Goal: Find specific page/section: Find specific page/section

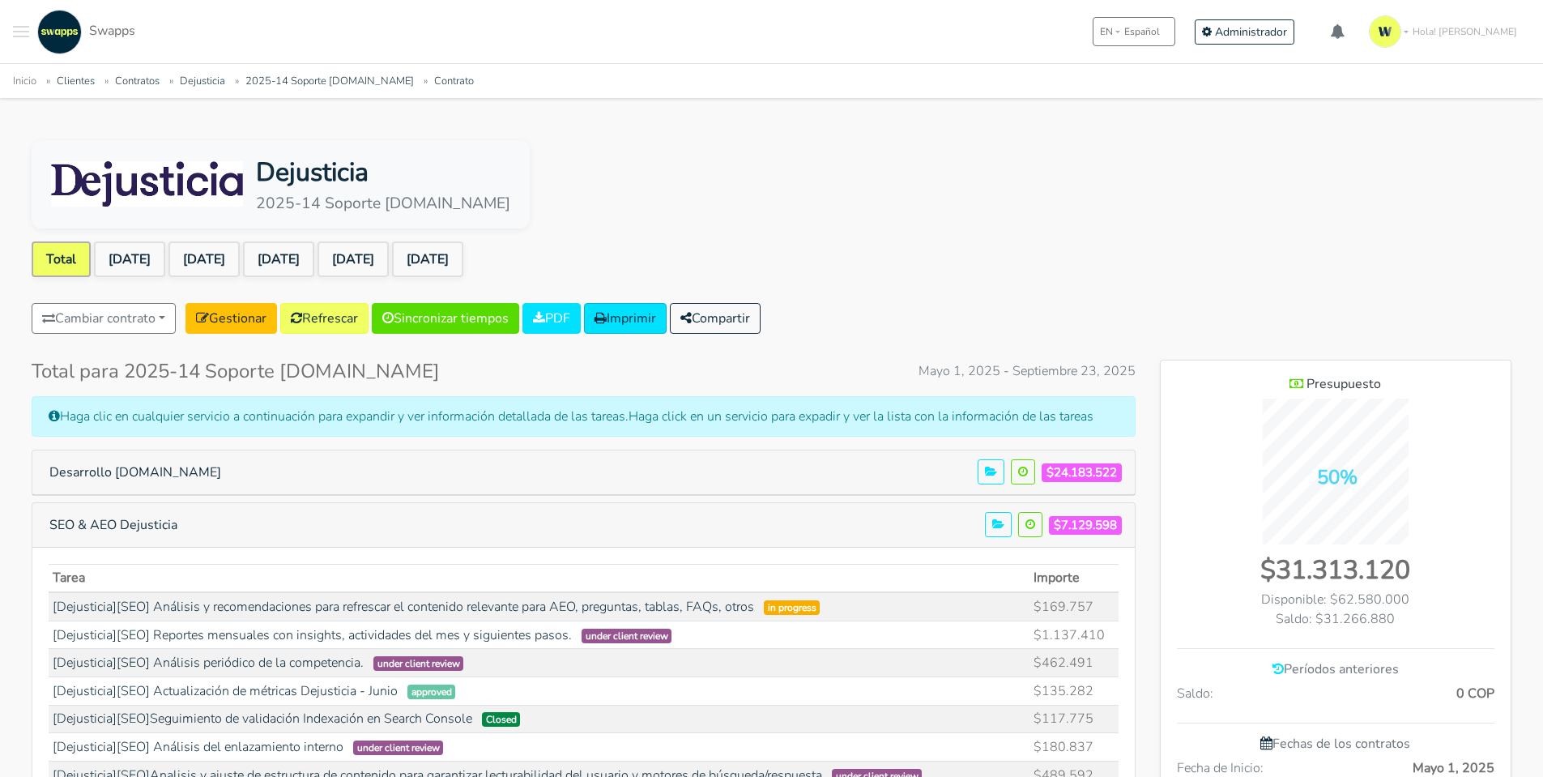
scroll to position [1957, 351]
click at [463, 245] on link "[DATE]" at bounding box center [427, 259] width 71 height 36
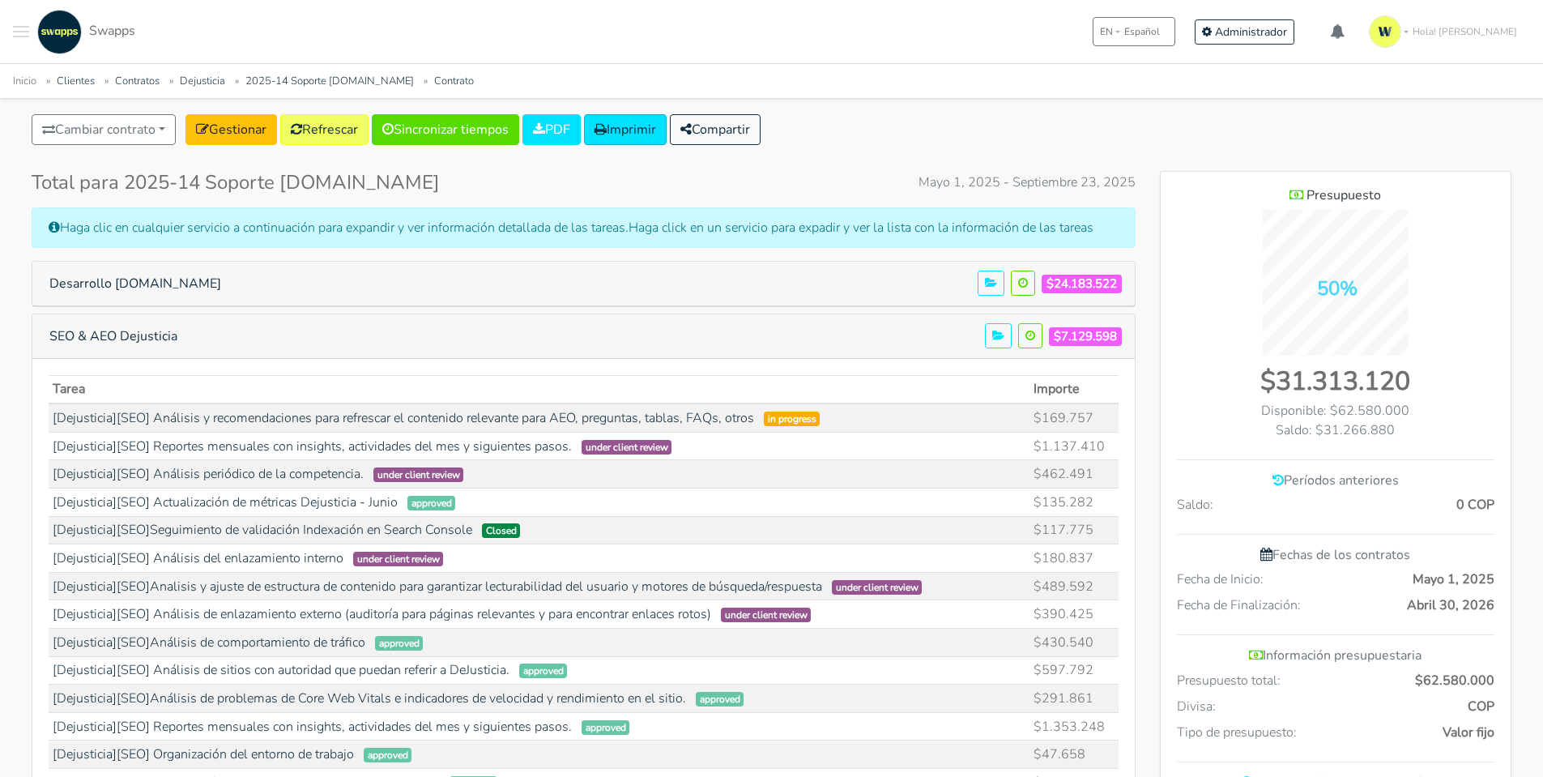
scroll to position [162, 0]
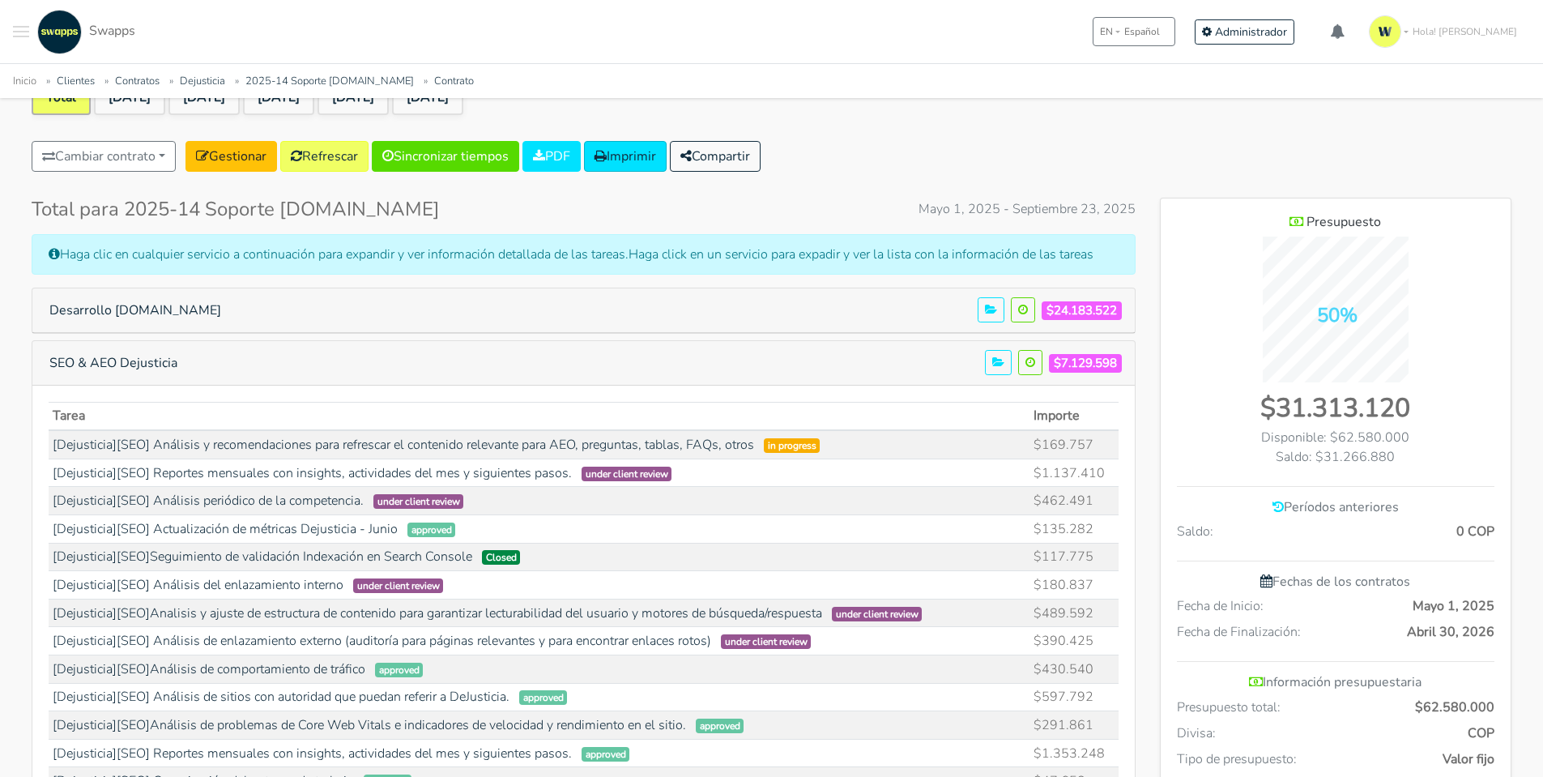
drag, startPoint x: 1062, startPoint y: 362, endPoint x: 1126, endPoint y: 364, distance: 64.0
click at [1126, 364] on span "$7.129.598" at bounding box center [1088, 362] width 79 height 20
click at [178, 368] on button "SEO & AEO Dejusticia" at bounding box center [113, 362] width 149 height 31
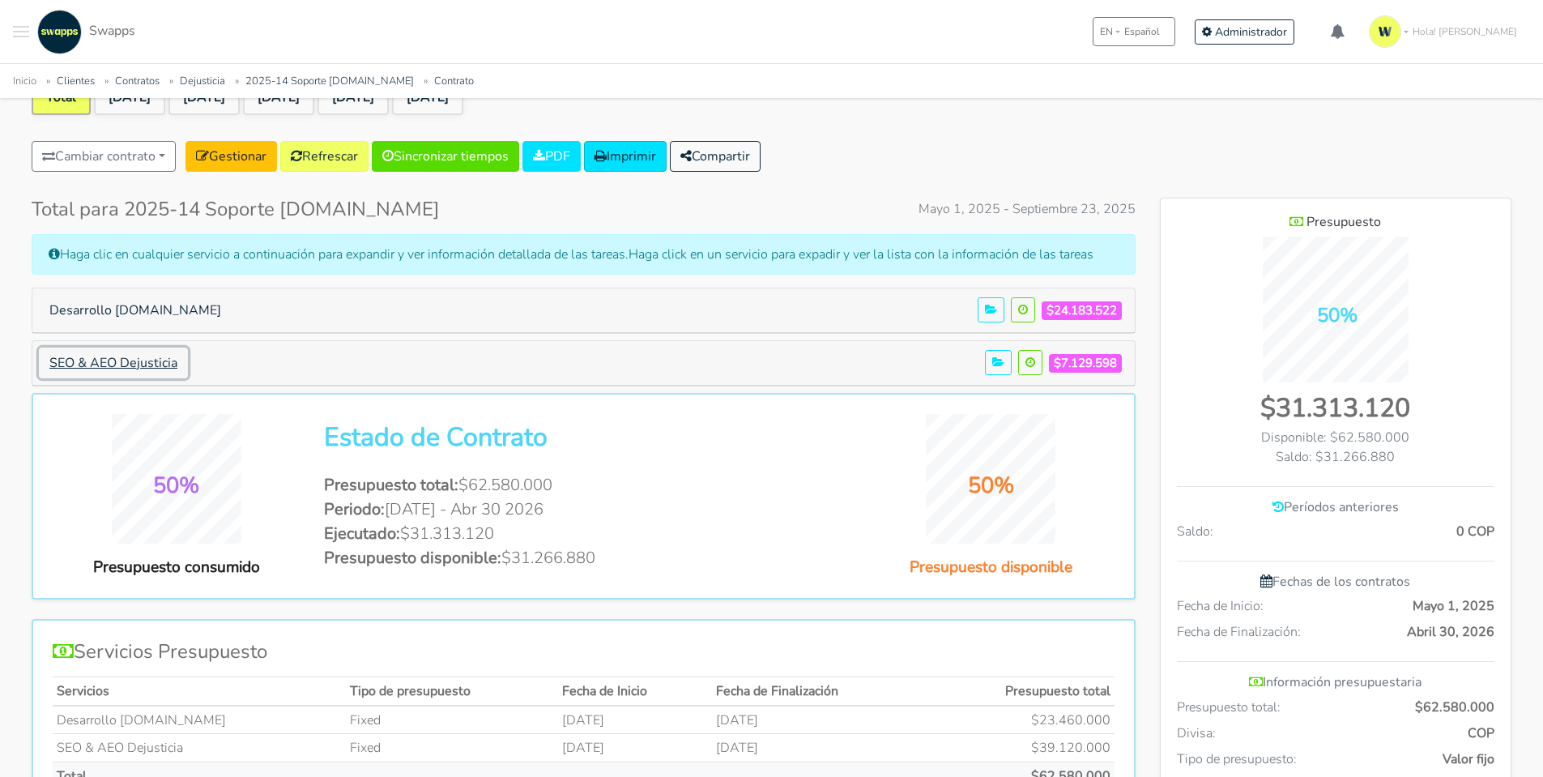
scroll to position [1184, 351]
click at [155, 367] on button "SEO & AEO Dejusticia" at bounding box center [113, 362] width 149 height 31
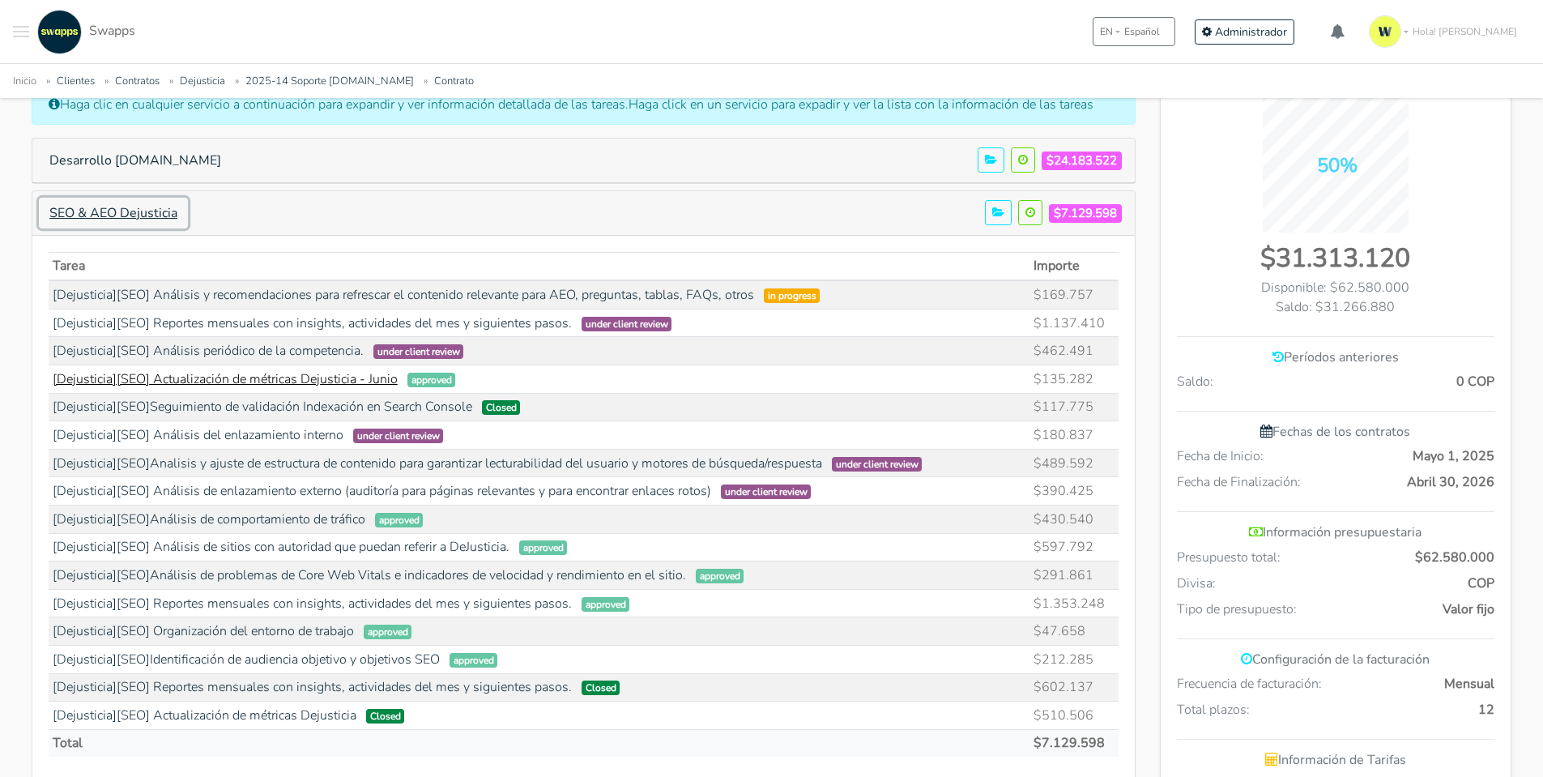
scroll to position [324, 0]
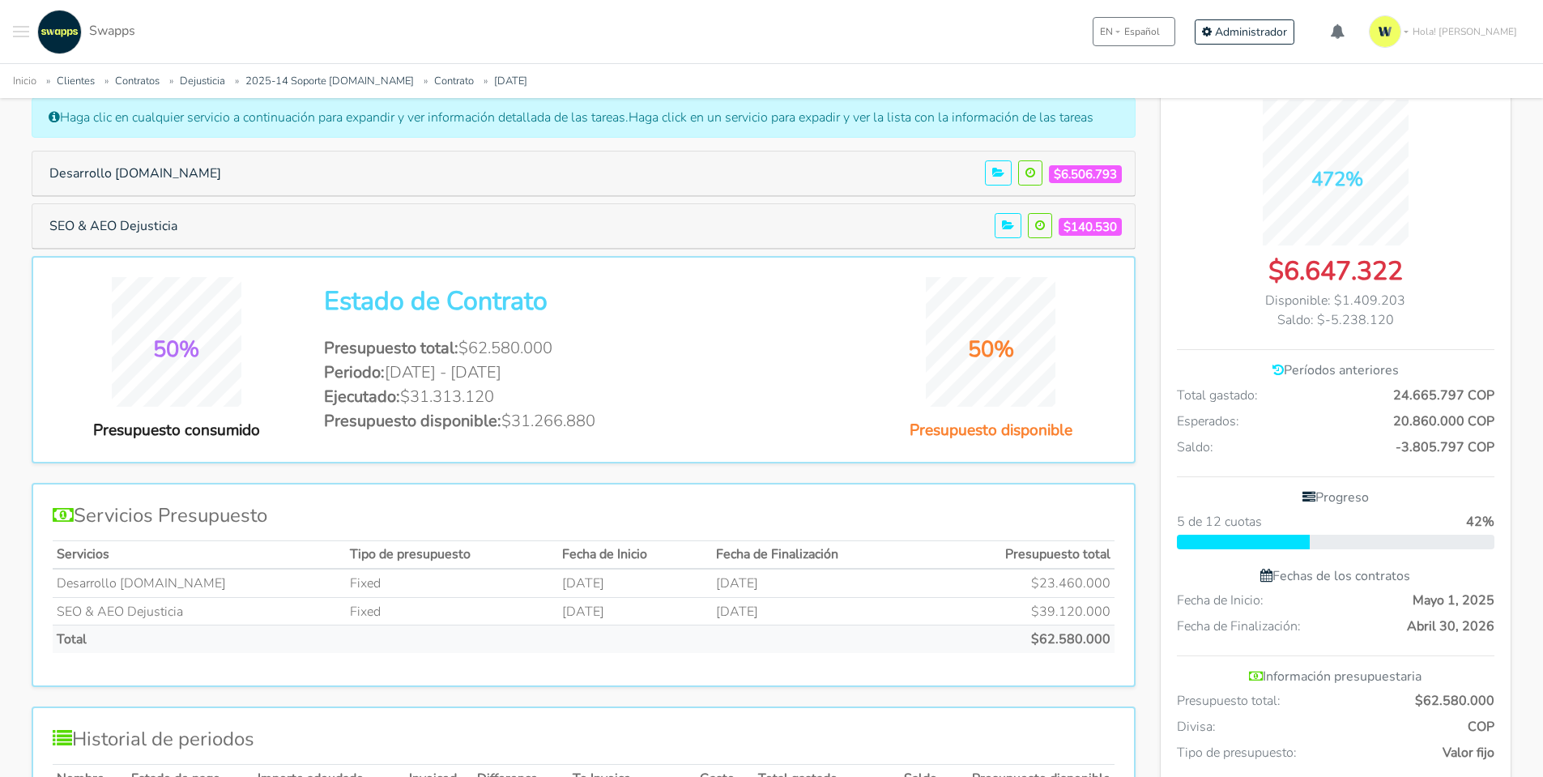
scroll to position [324, 0]
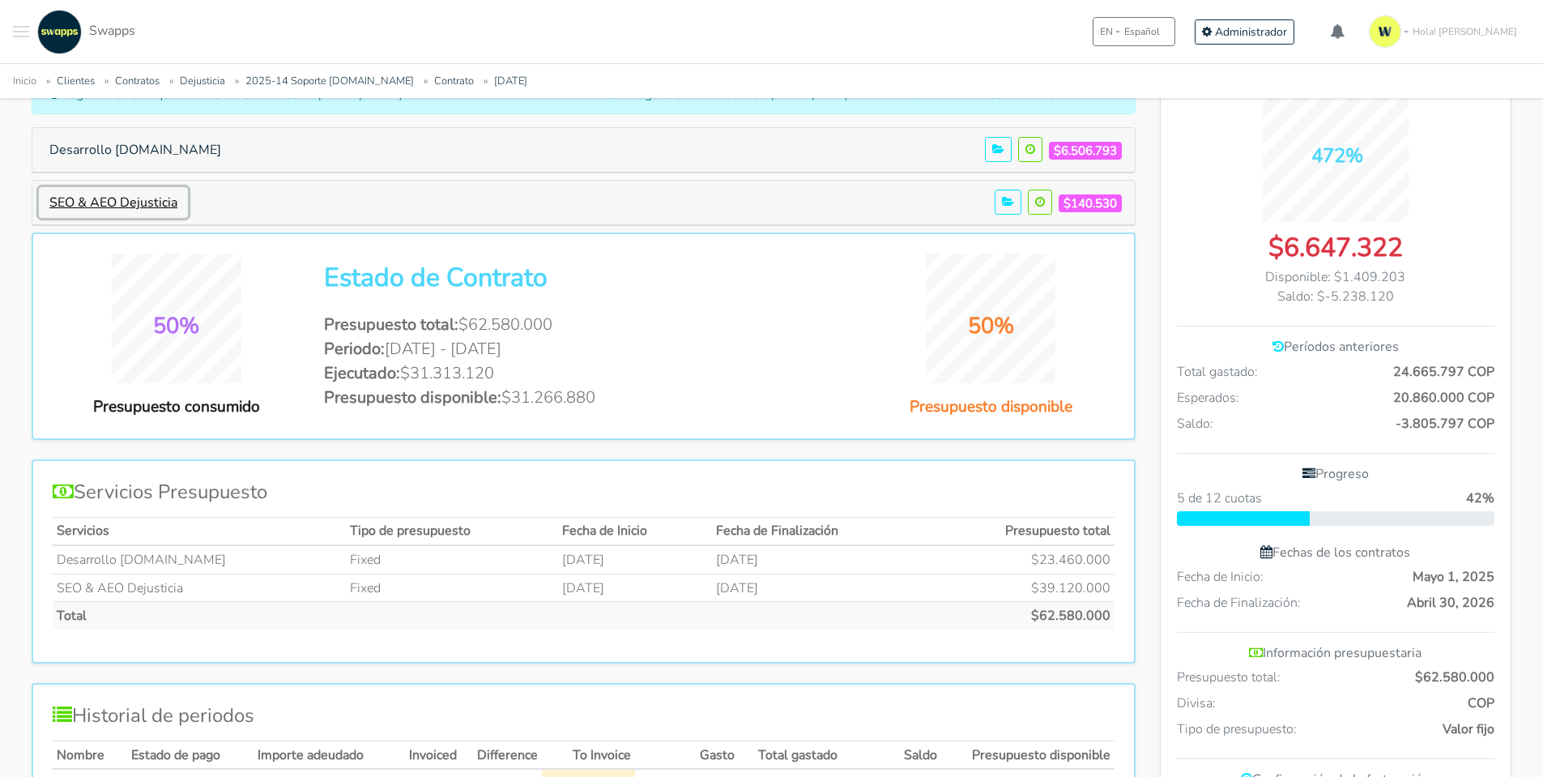
click at [71, 194] on button "SEO & AEO Dejusticia" at bounding box center [113, 202] width 149 height 31
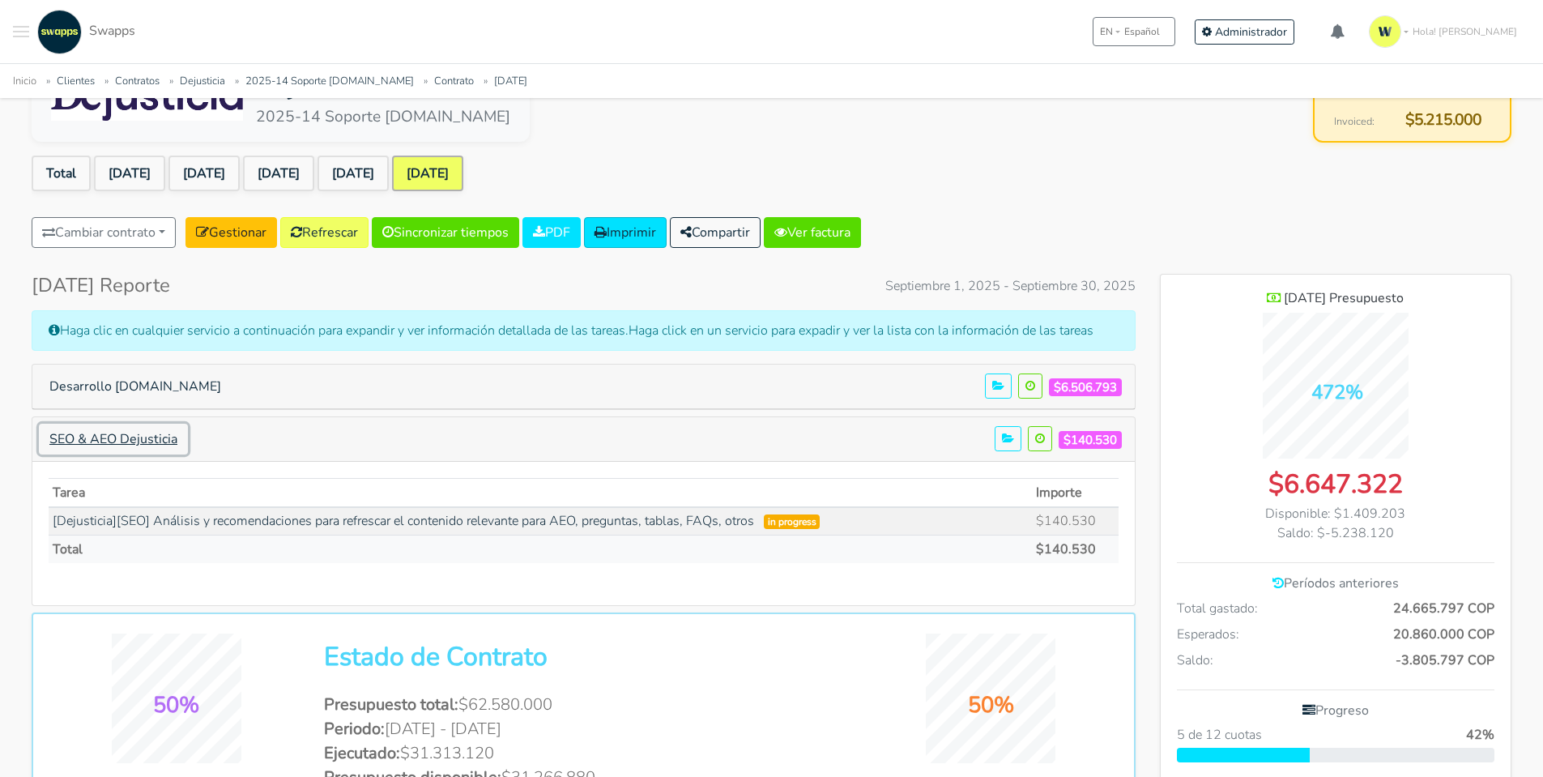
scroll to position [81, 0]
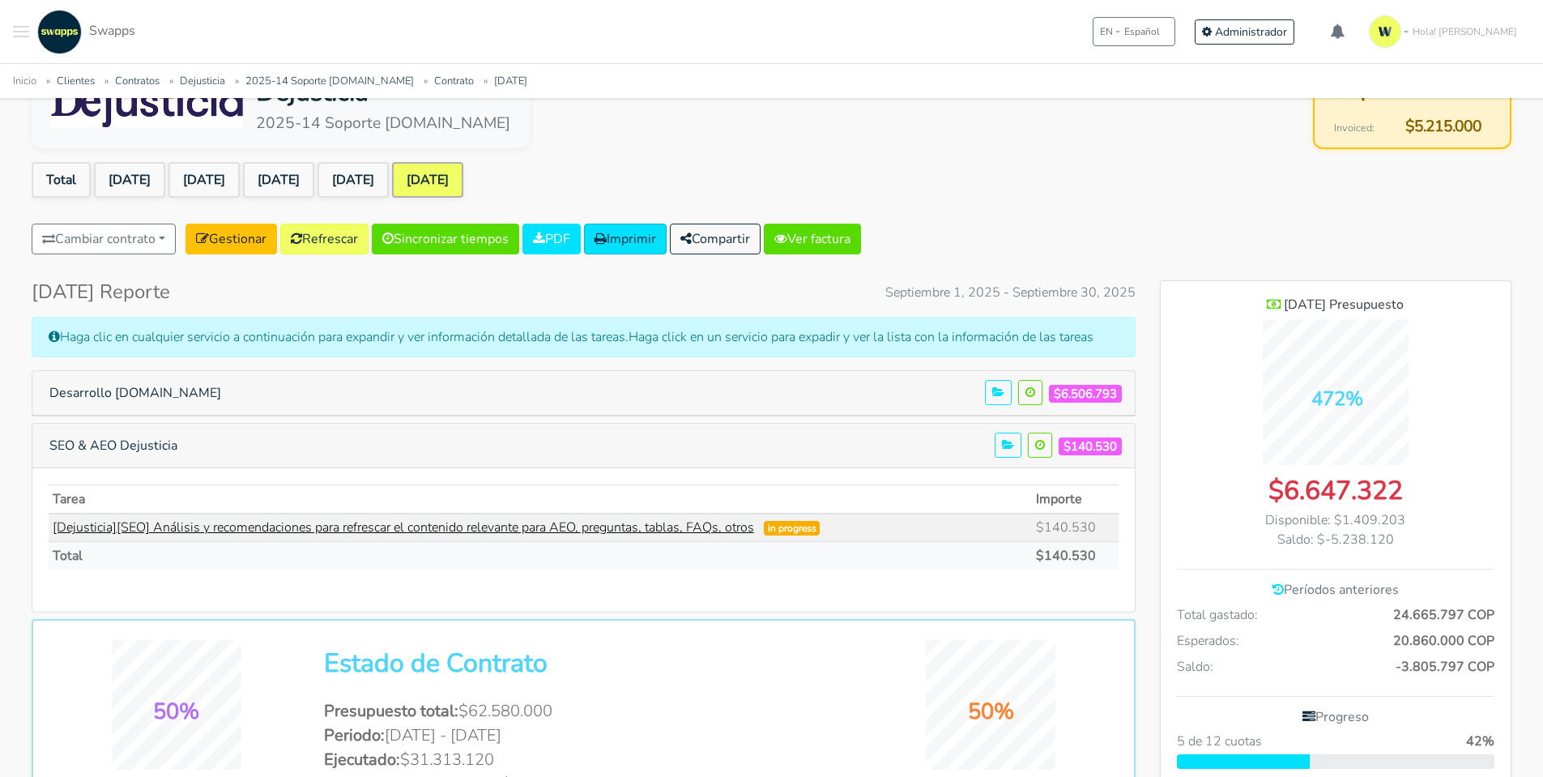
click at [650, 530] on link "[Dejusticia][SEO] Análisis y recomendaciones para refrescar el contenido releva…" at bounding box center [403, 527] width 701 height 18
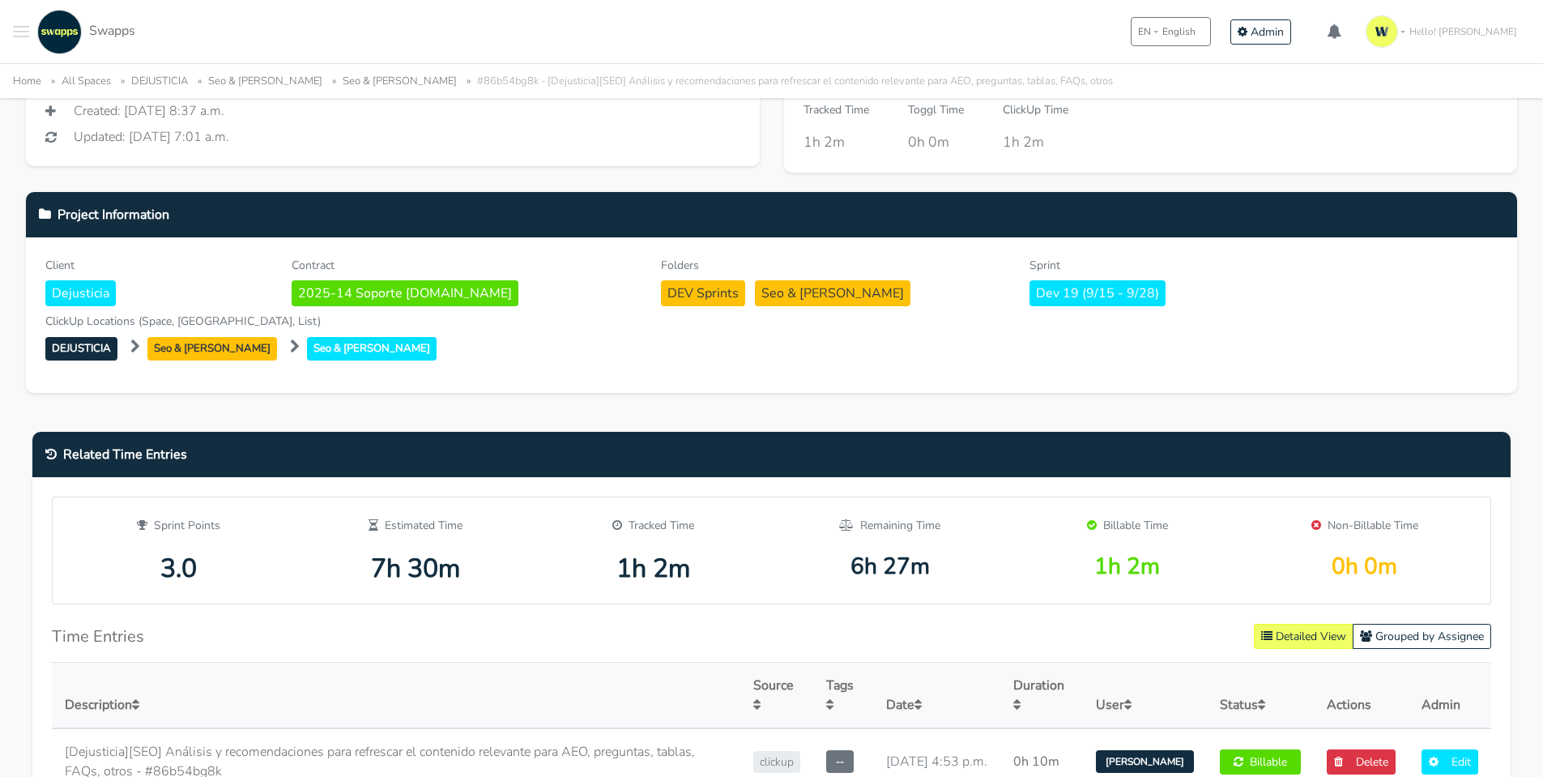
scroll to position [405, 0]
